Goal: Complete application form

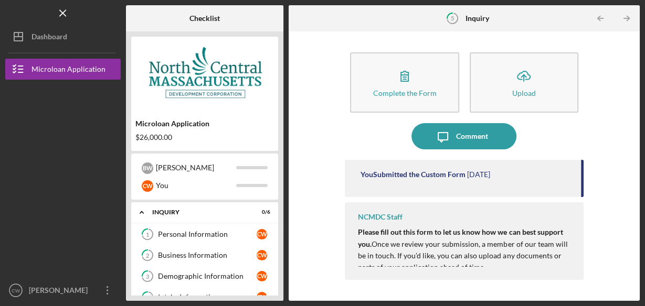
scroll to position [84, 0]
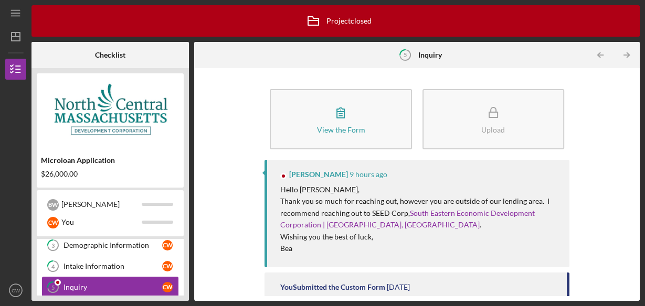
click at [84, 288] on div "Inquiry" at bounding box center [112, 287] width 99 height 8
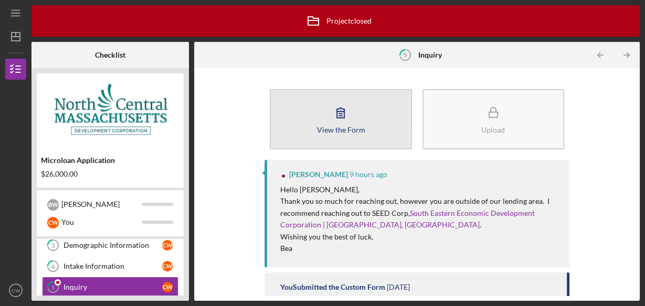
click at [371, 121] on button "View the Form Form" at bounding box center [341, 119] width 142 height 60
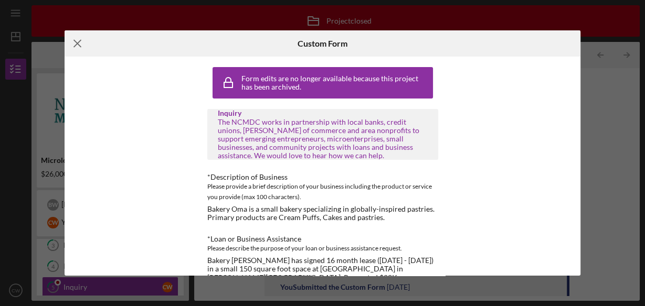
click at [76, 43] on line at bounding box center [77, 43] width 7 height 7
